Goal: Information Seeking & Learning: Learn about a topic

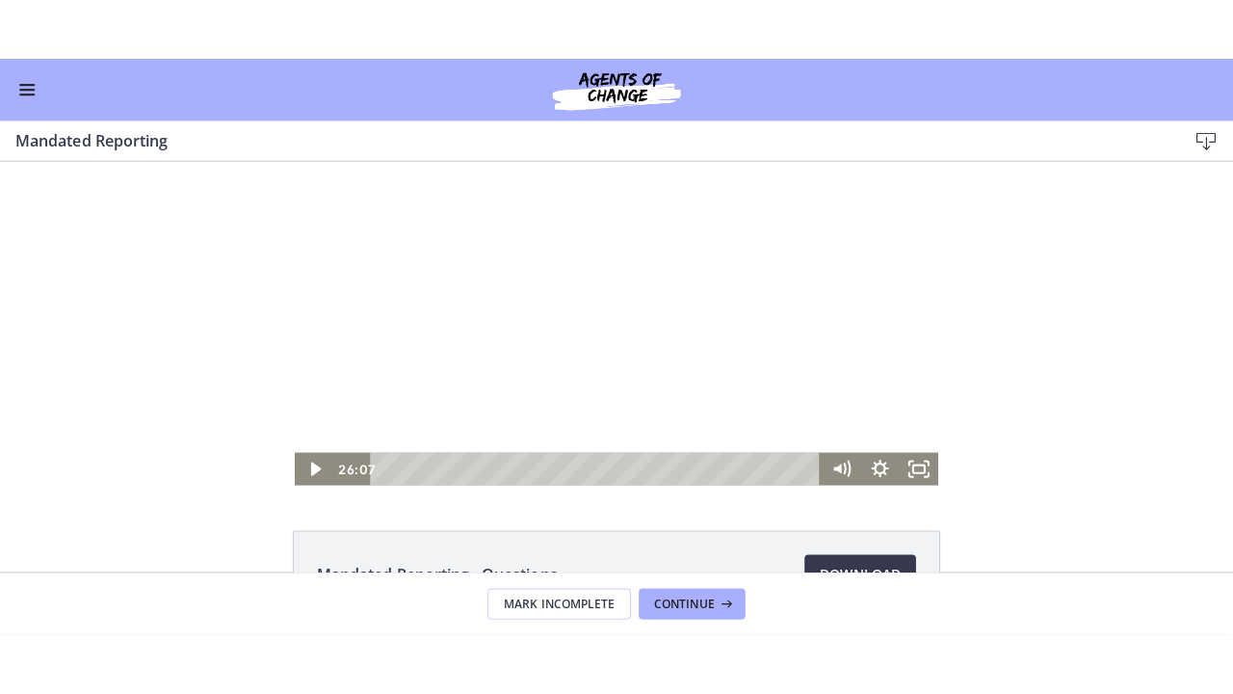
scroll to position [582, 0]
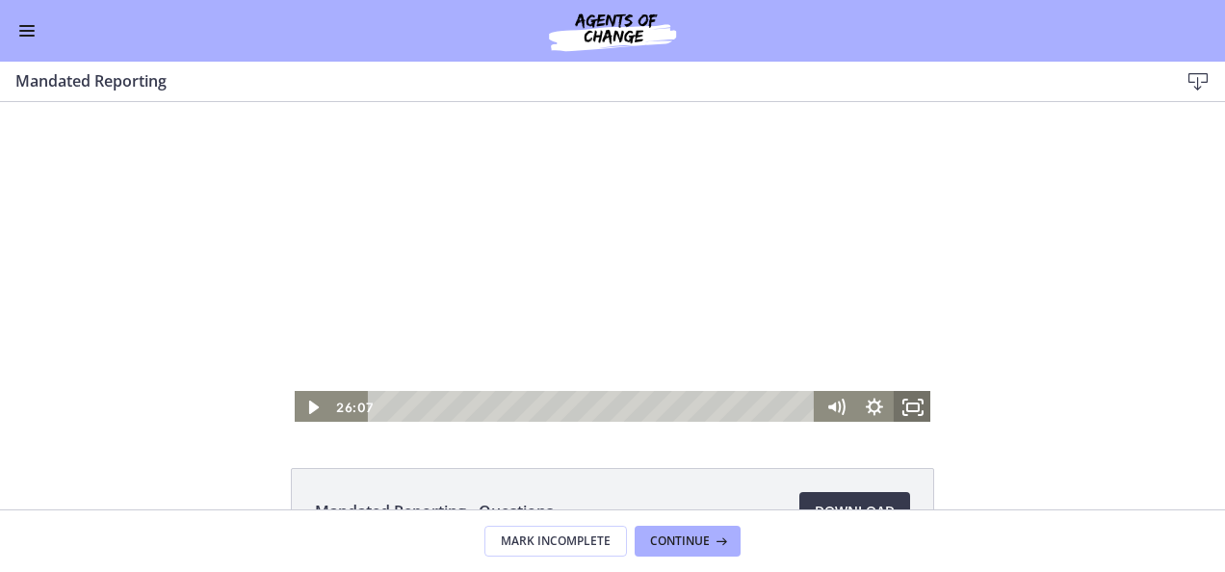
click at [911, 408] on icon "Fullscreen" at bounding box center [913, 407] width 39 height 33
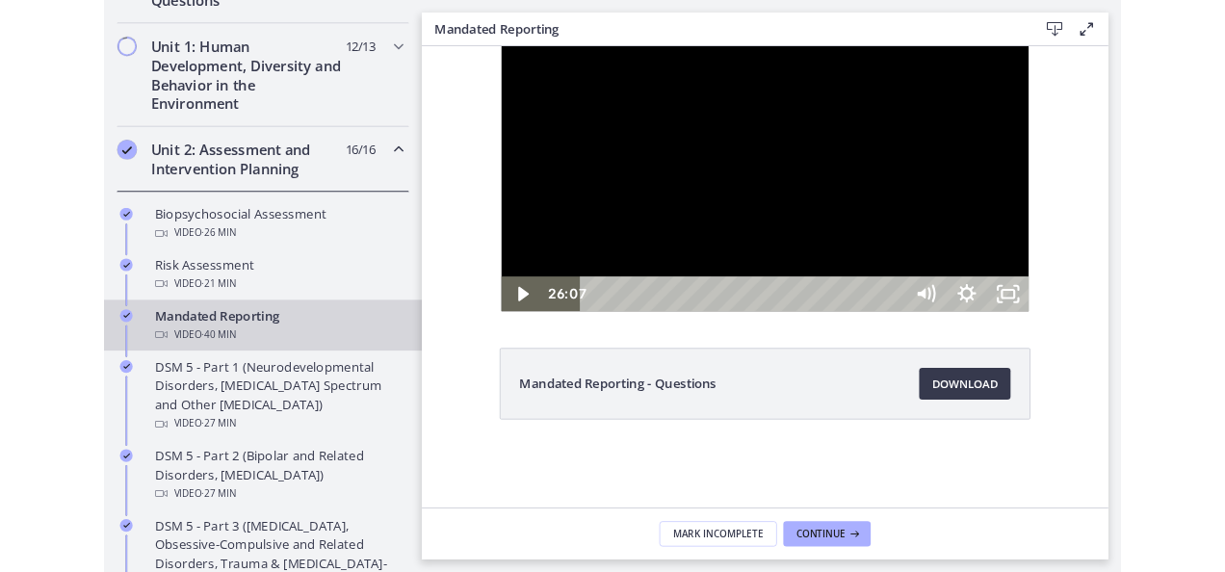
scroll to position [585, 0]
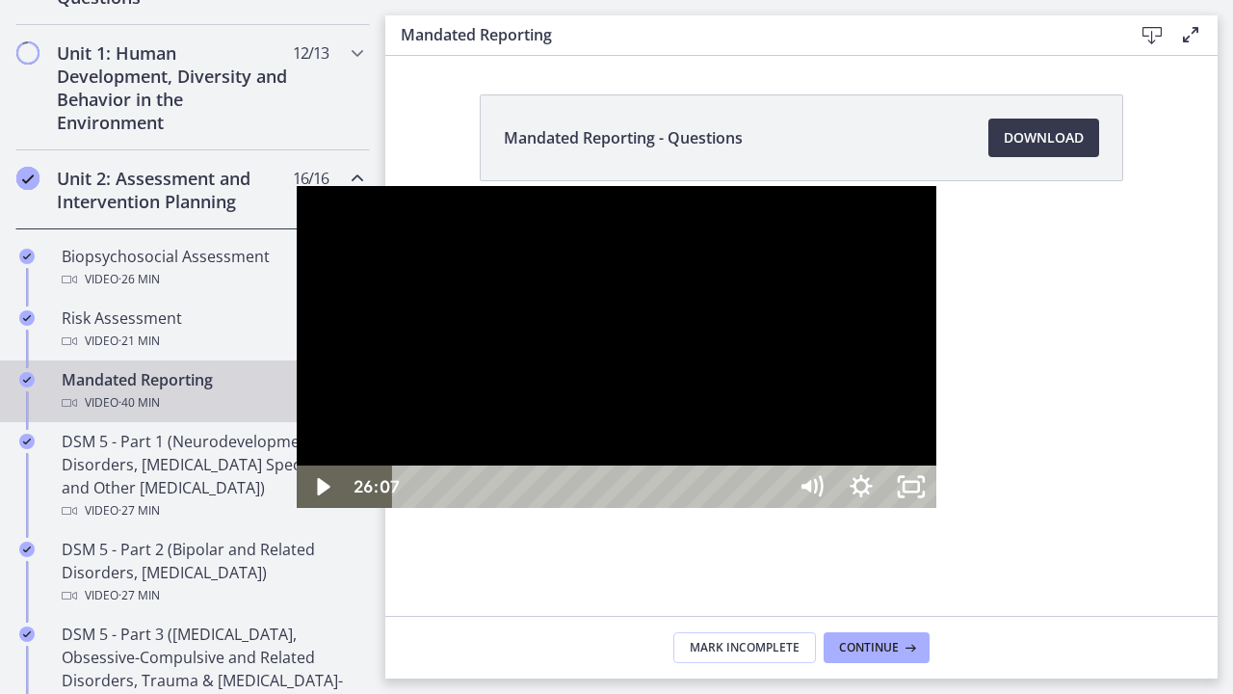
click at [618, 420] on div at bounding box center [617, 347] width 640 height 322
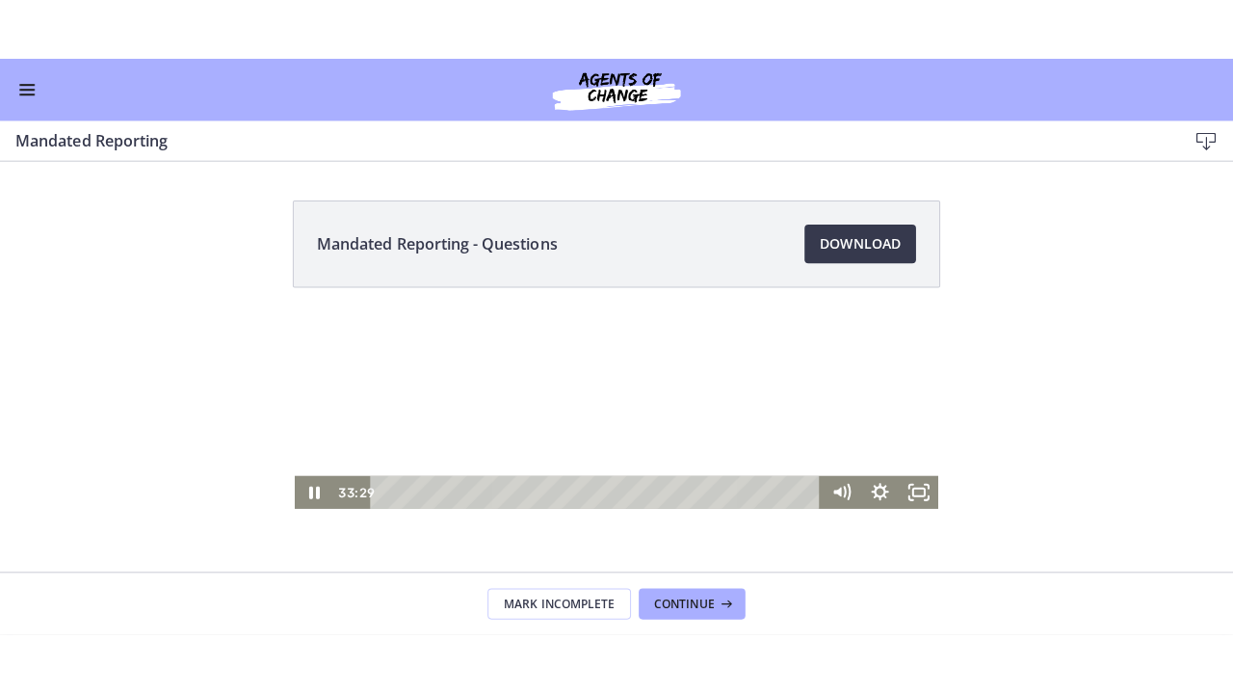
scroll to position [582, 0]
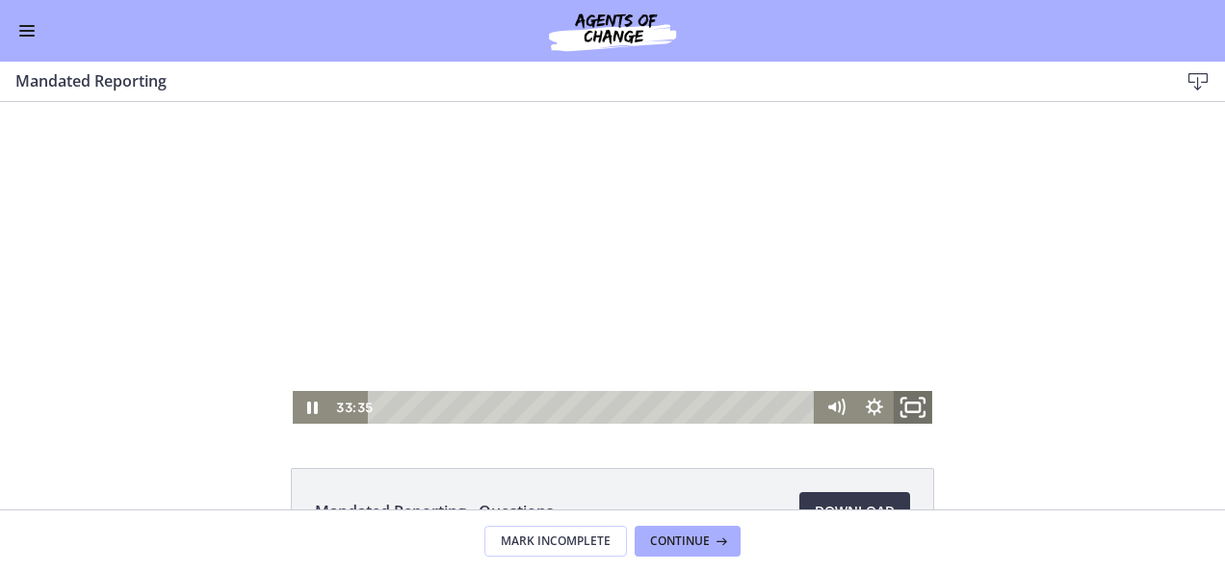
click at [919, 407] on icon "Fullscreen" at bounding box center [913, 407] width 46 height 39
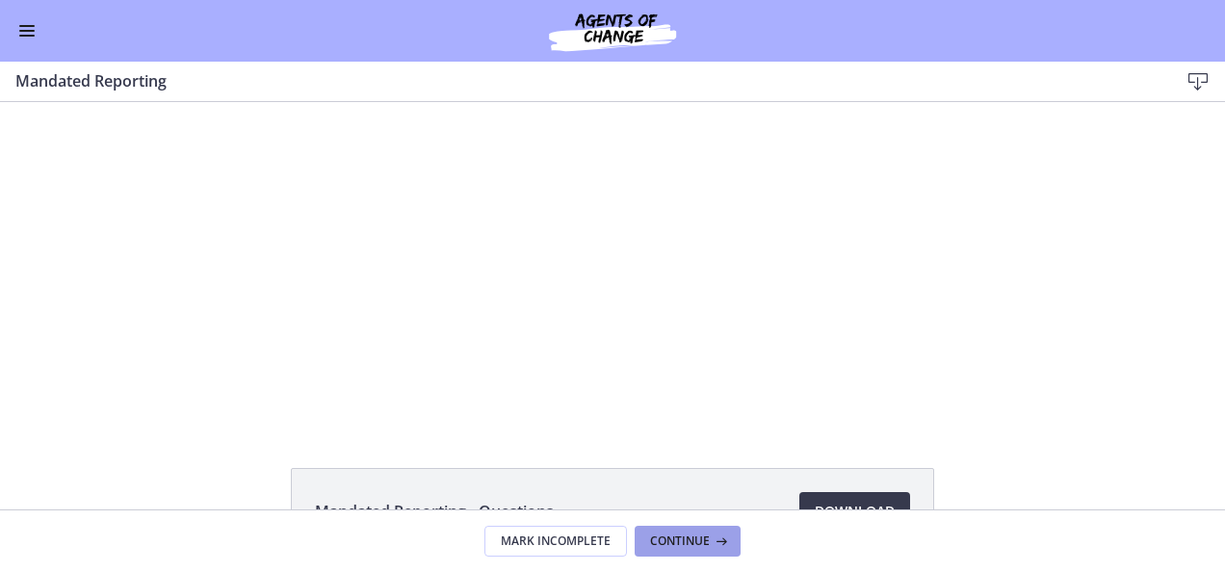
click at [681, 541] on span "Continue" at bounding box center [680, 541] width 60 height 15
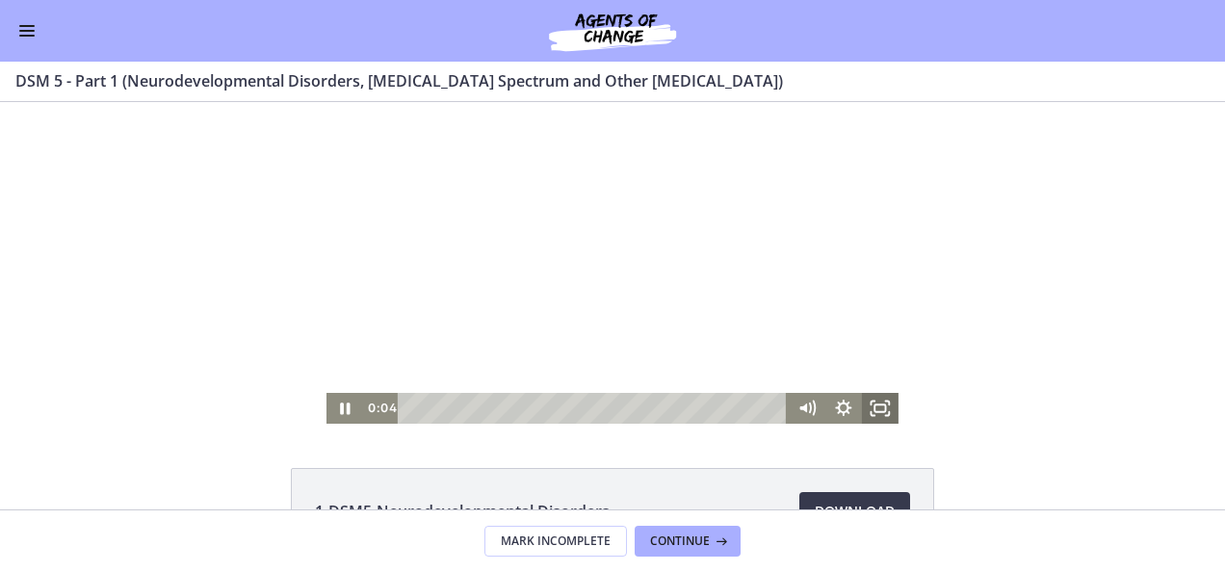
click at [877, 408] on icon "Fullscreen" at bounding box center [880, 408] width 37 height 31
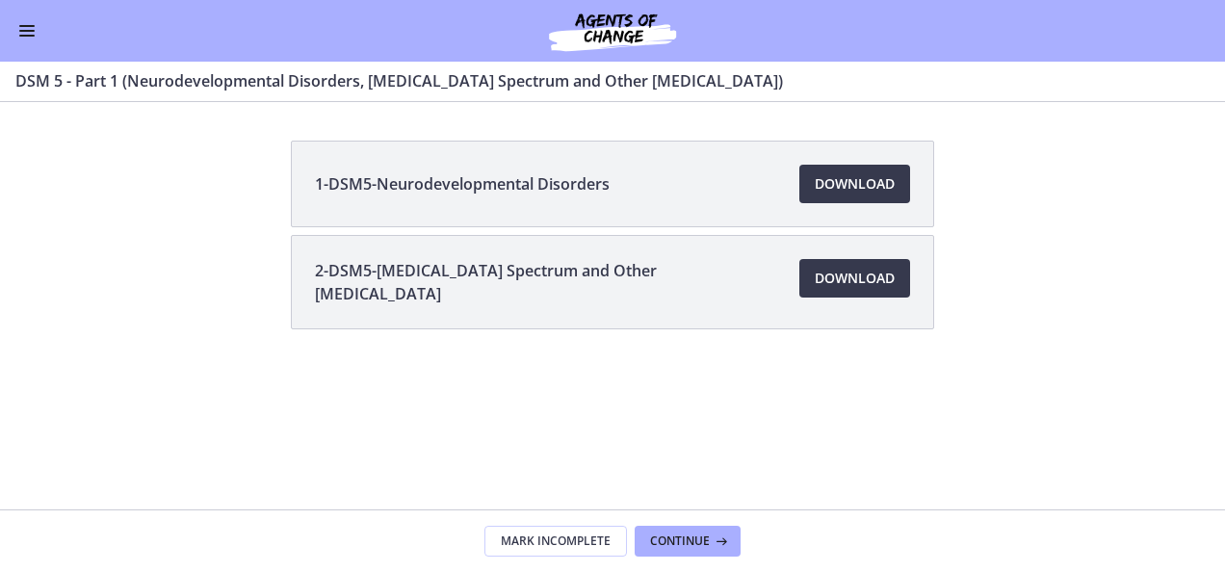
scroll to position [582, 0]
